Goal: Transaction & Acquisition: Obtain resource

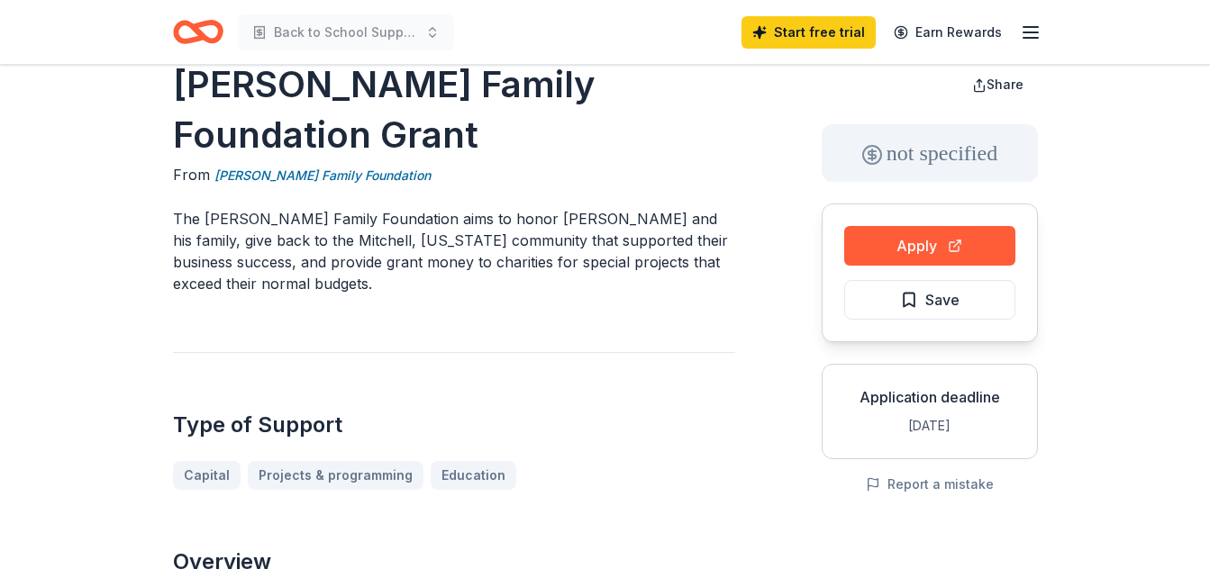
scroll to position [37, 0]
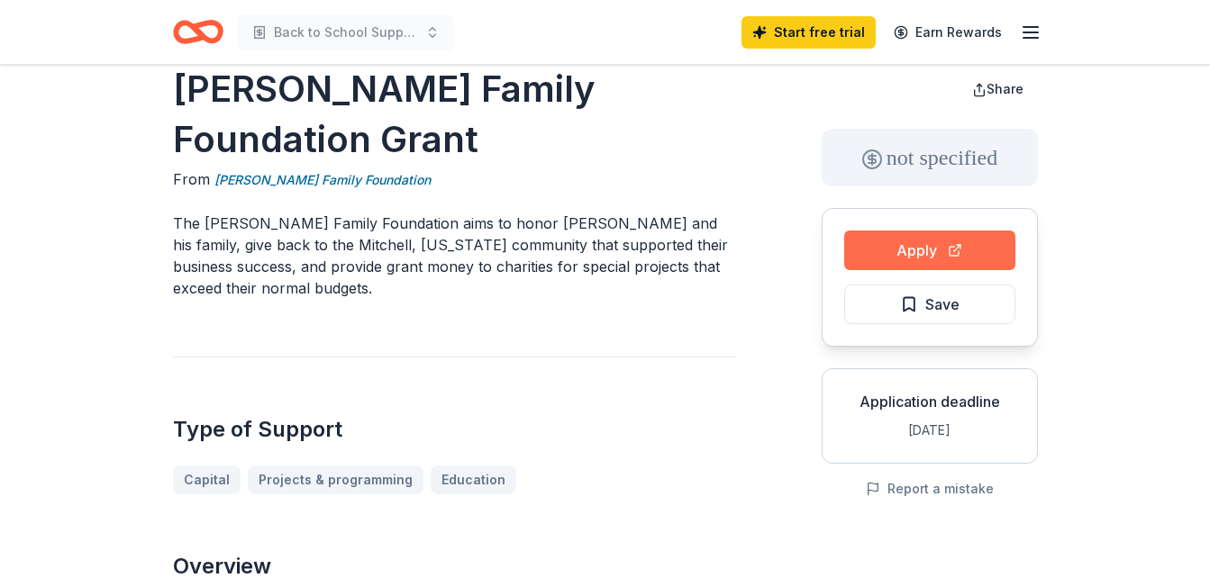
click at [912, 246] on button "Apply" at bounding box center [929, 251] width 171 height 40
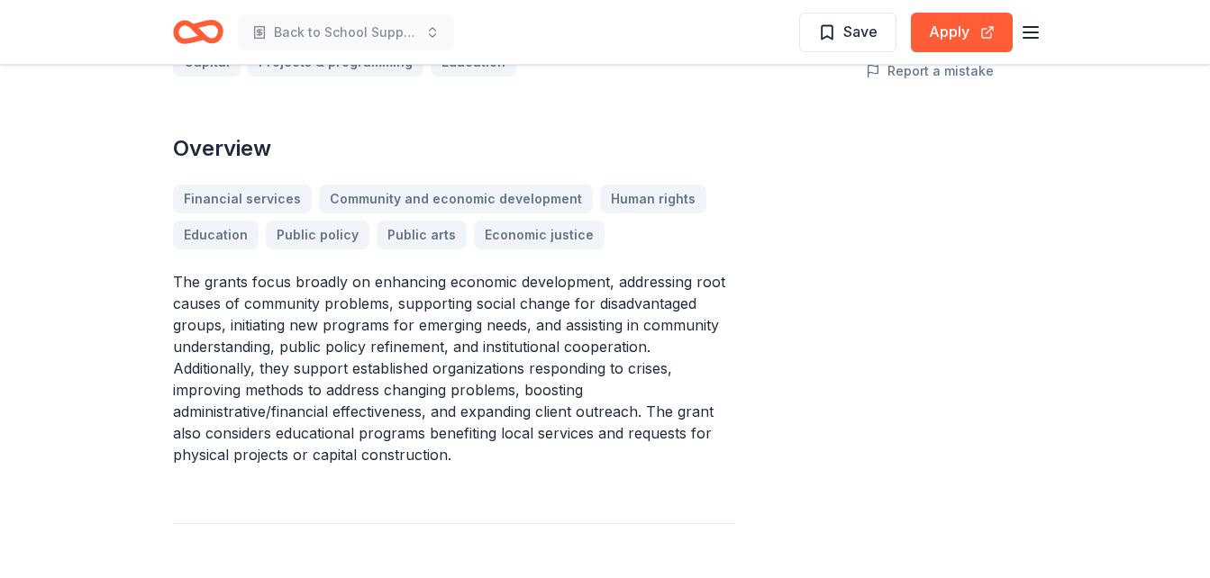
scroll to position [0, 0]
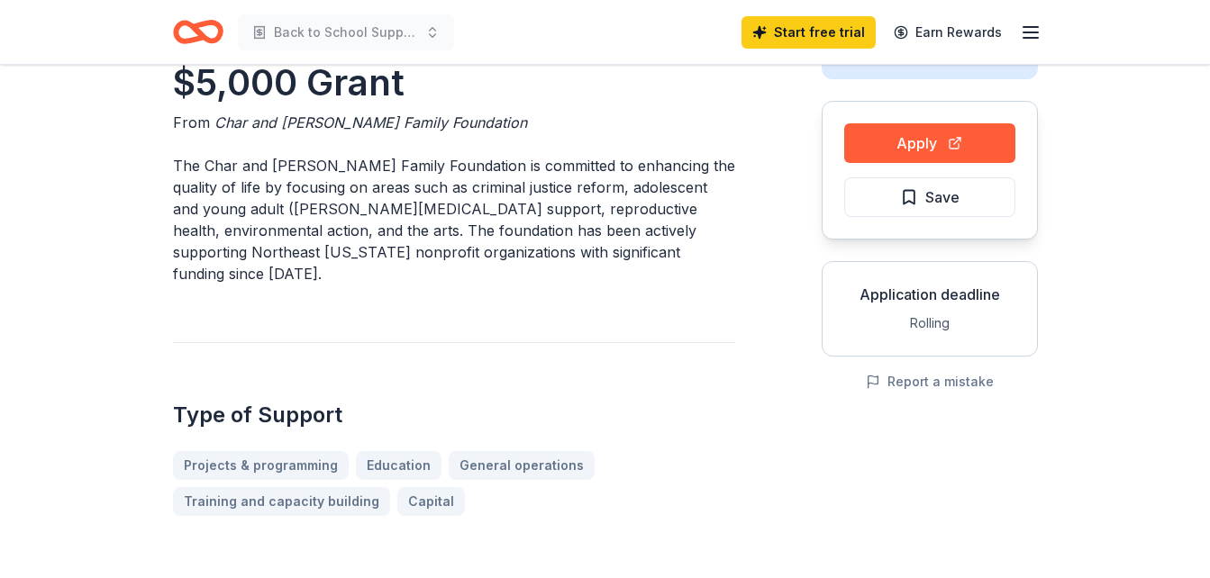
scroll to position [180, 0]
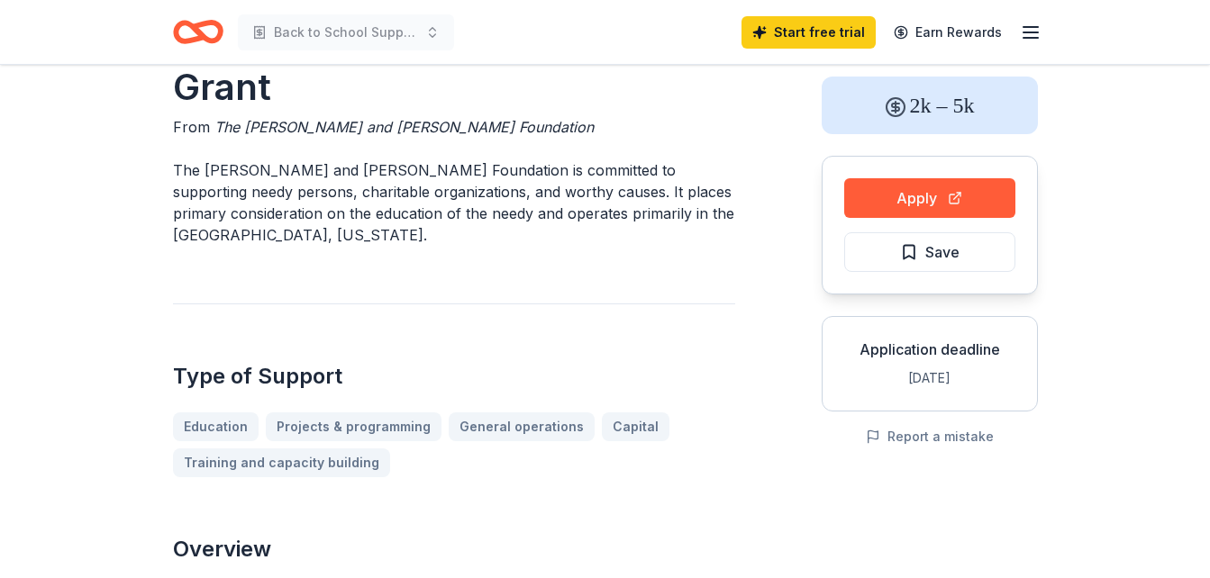
scroll to position [23, 0]
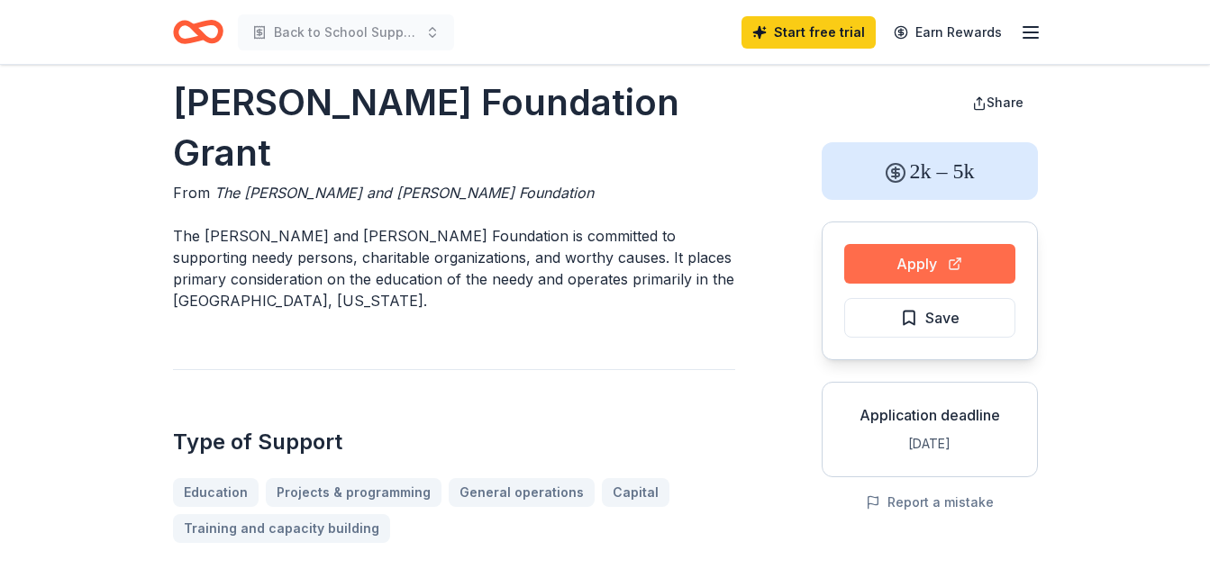
click at [921, 272] on button "Apply" at bounding box center [929, 264] width 171 height 40
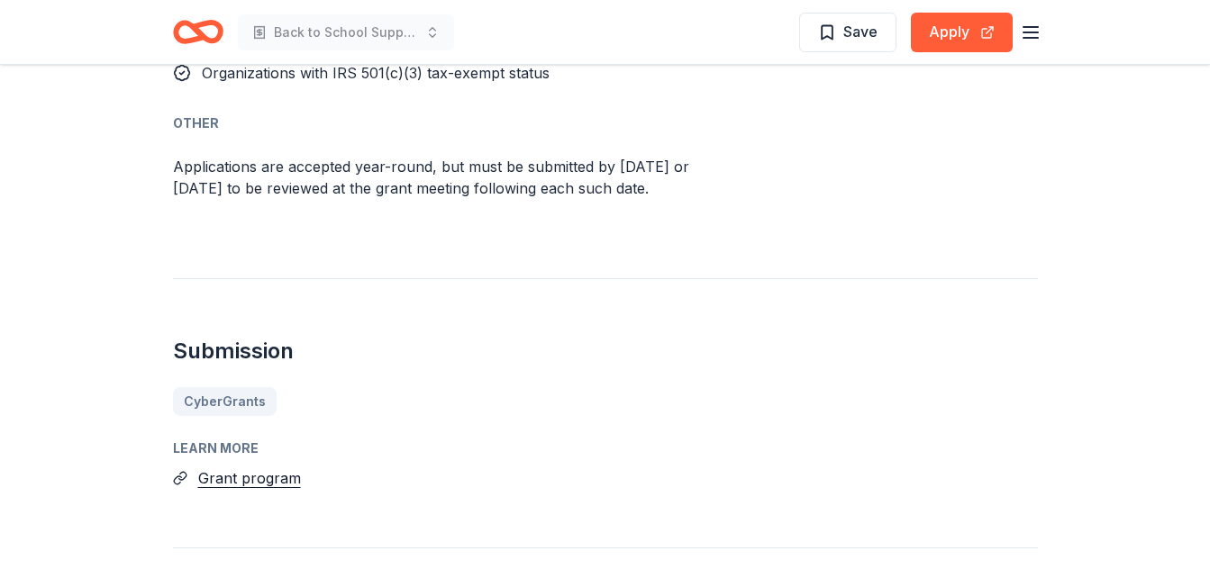
scroll to position [1179, 0]
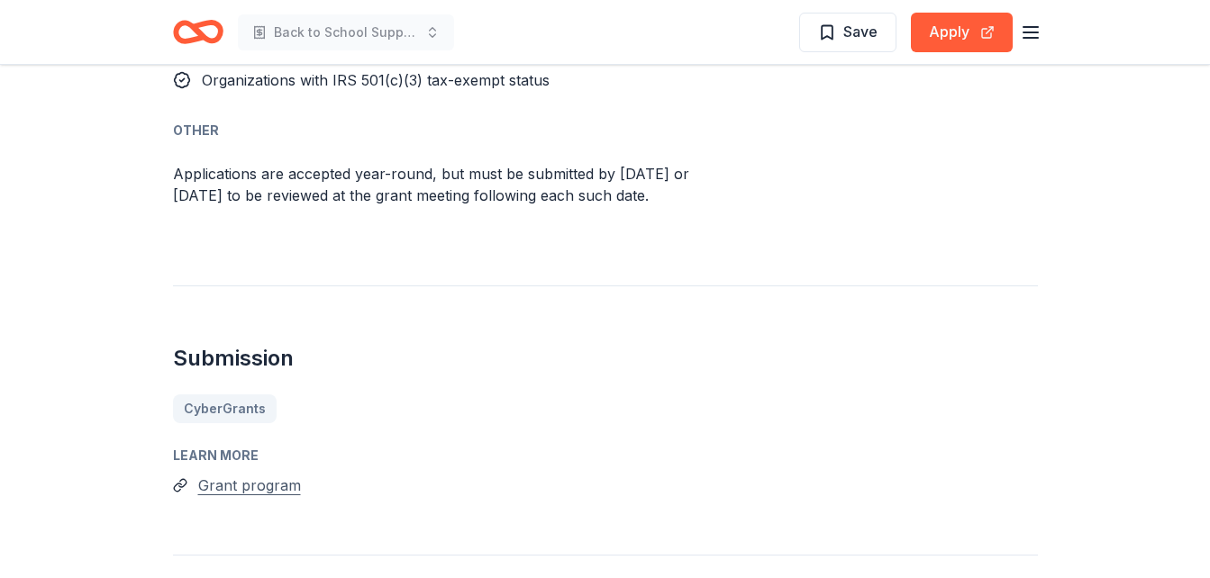
click at [239, 474] on button "Grant program" at bounding box center [249, 485] width 103 height 23
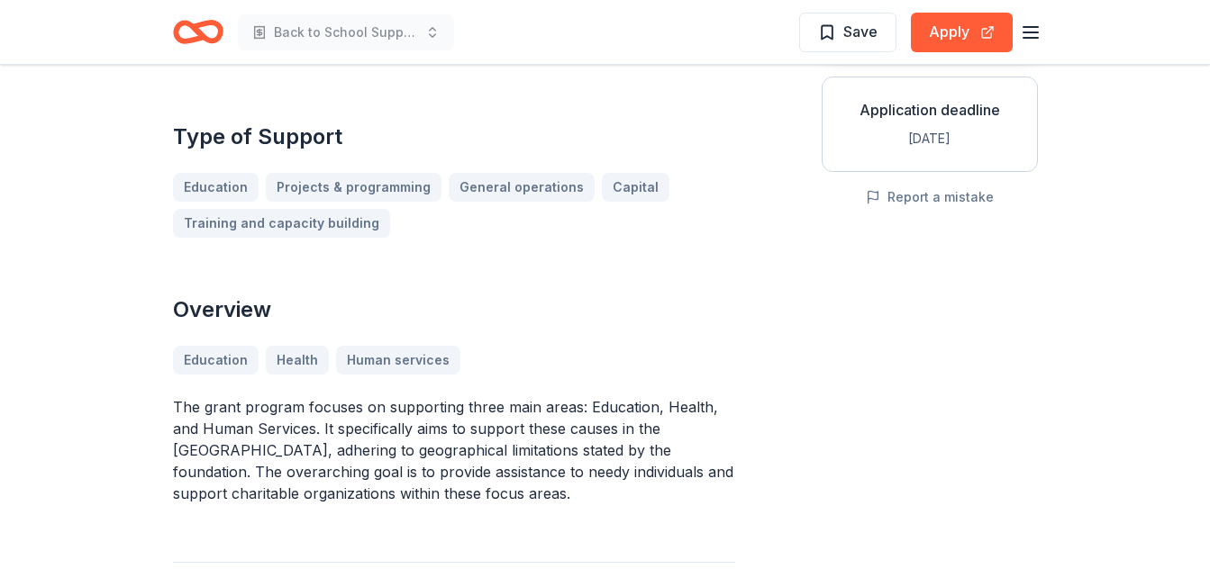
scroll to position [302, 0]
